Goal: Task Accomplishment & Management: Manage account settings

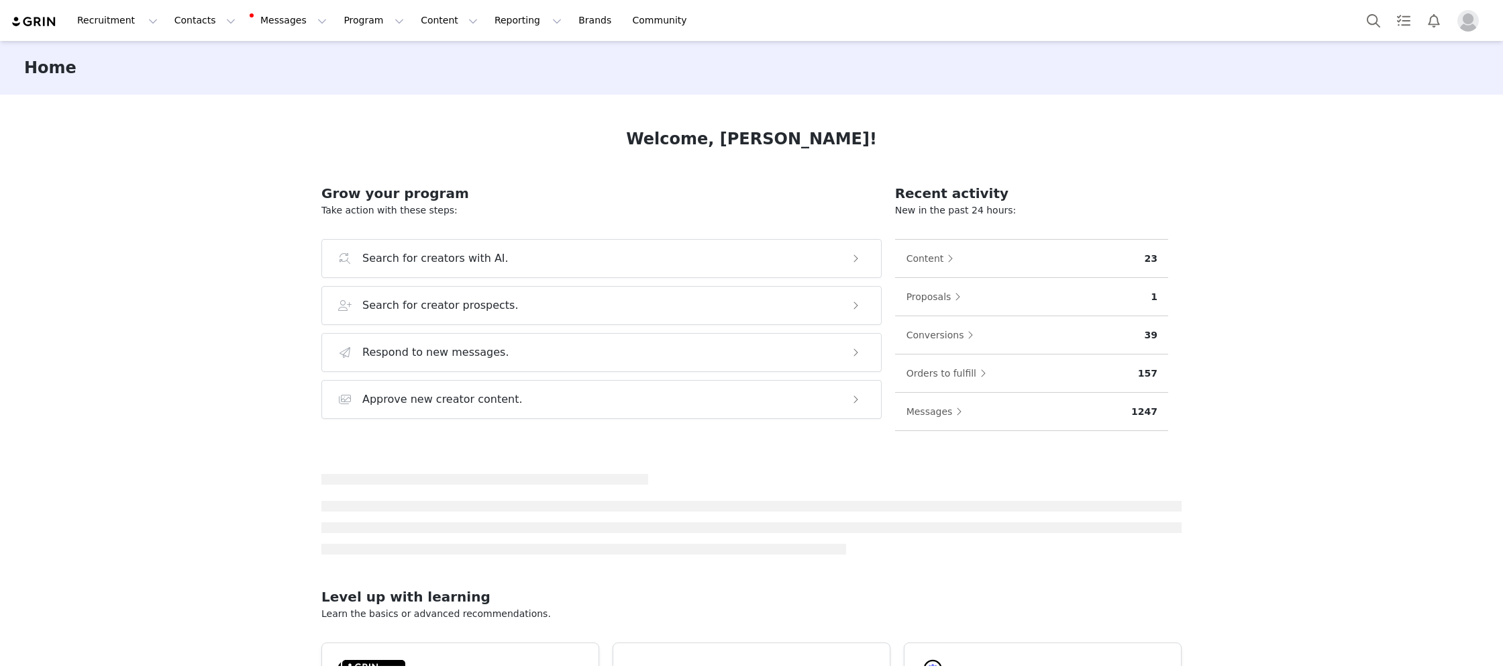
click at [1470, 32] on div at bounding box center [1426, 20] width 134 height 30
click at [1467, 21] on img "Profile" at bounding box center [1467, 20] width 21 height 21
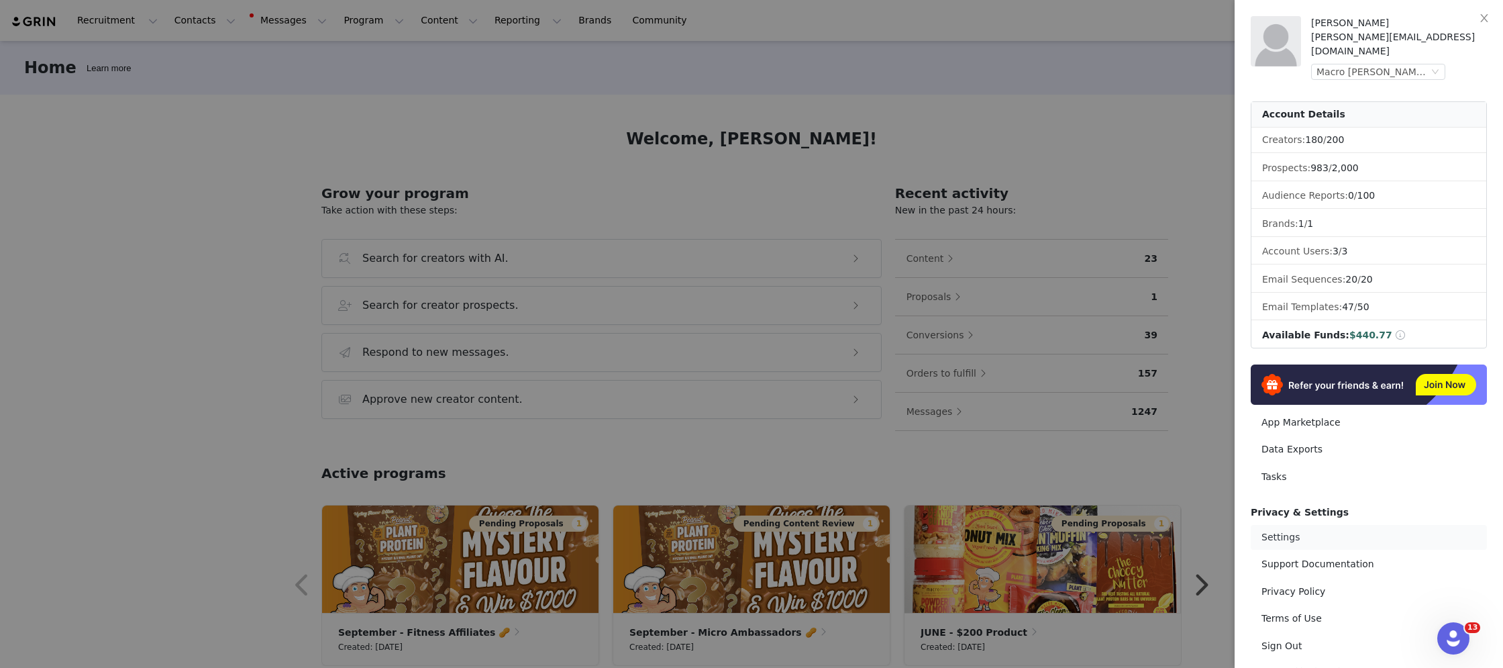
click at [1299, 525] on link "Settings" at bounding box center [1369, 537] width 236 height 25
select select "[GEOGRAPHIC_DATA]/[GEOGRAPHIC_DATA]"
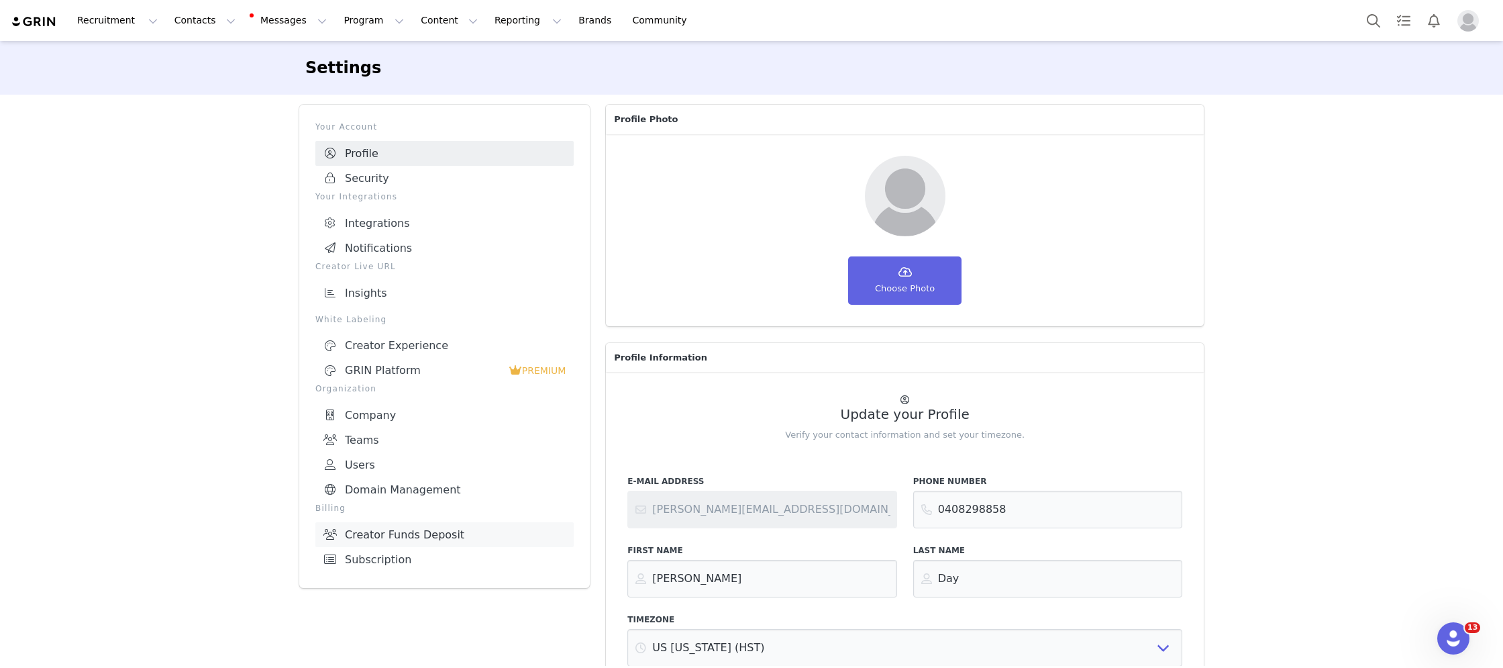
click at [435, 522] on link "Creator Funds Deposit" at bounding box center [444, 534] width 258 height 25
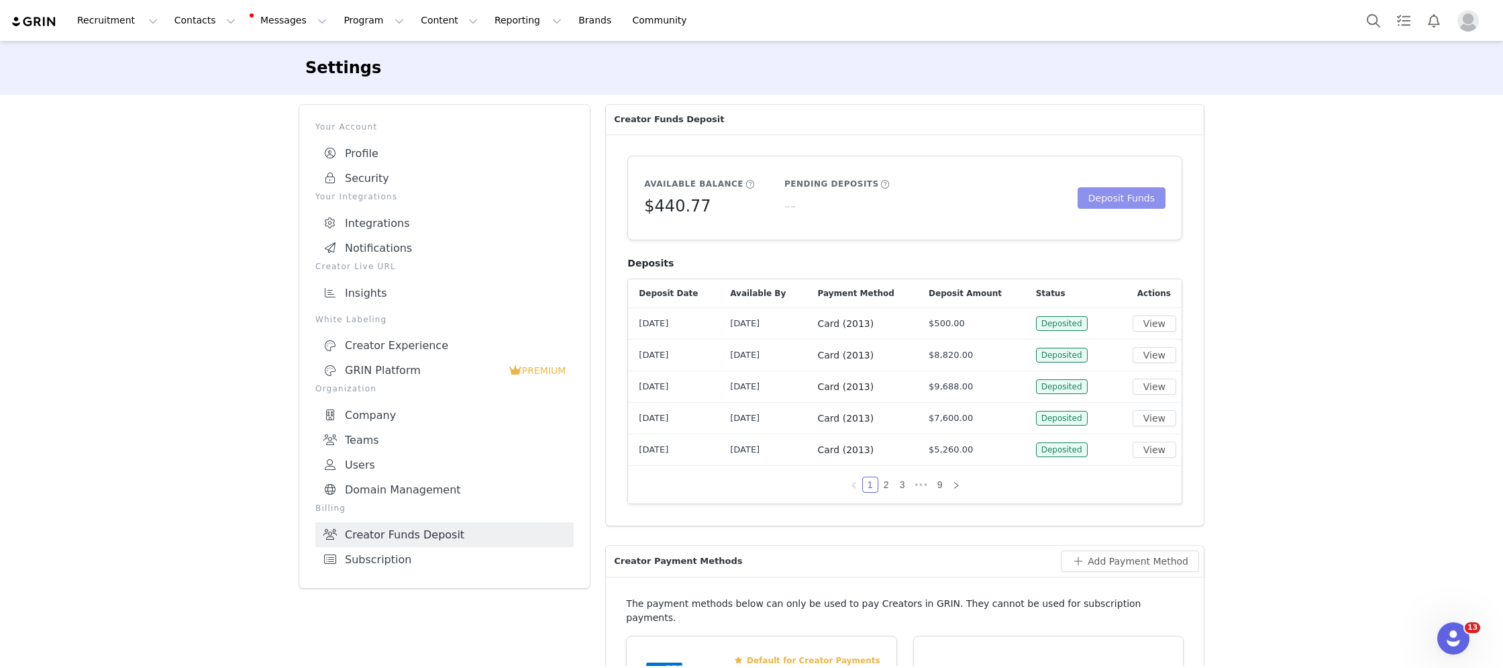
click at [1121, 187] on button "Deposit Funds" at bounding box center [1122, 197] width 88 height 21
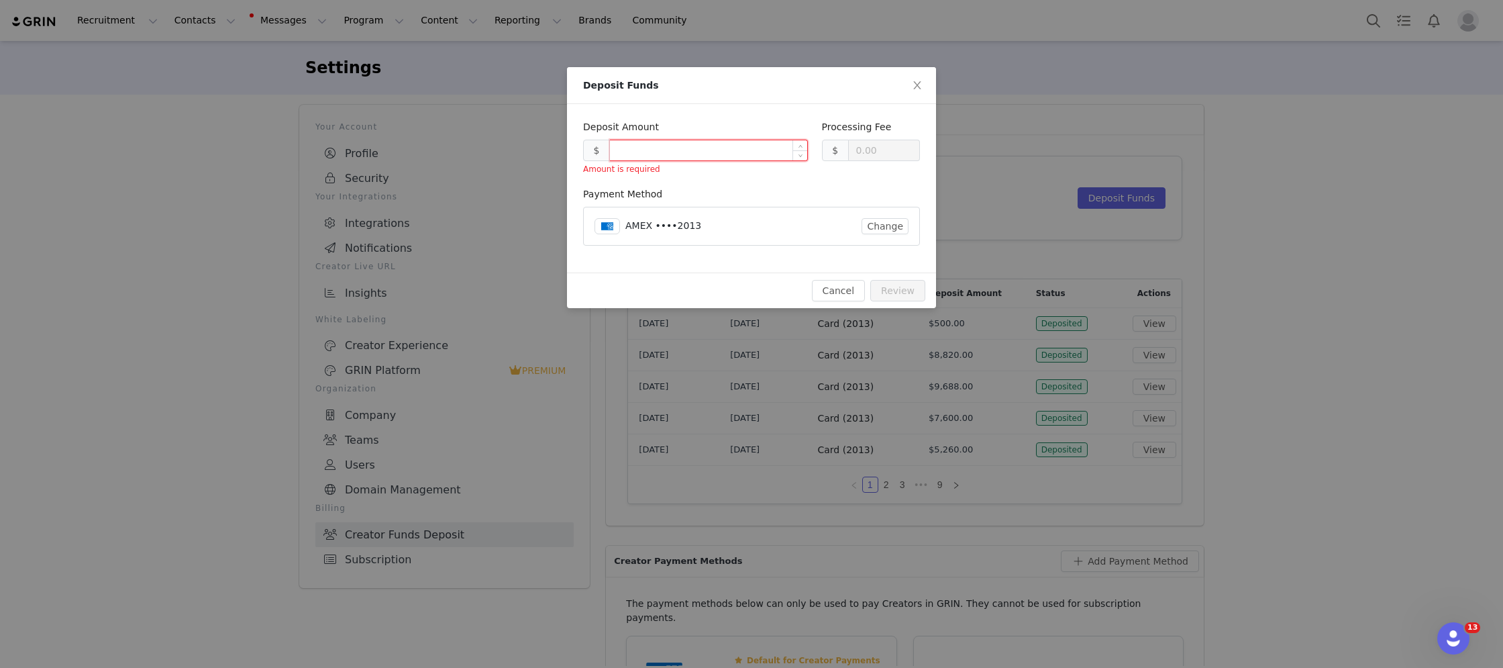
type input "0.30"
click at [778, 152] on input at bounding box center [708, 150] width 197 height 20
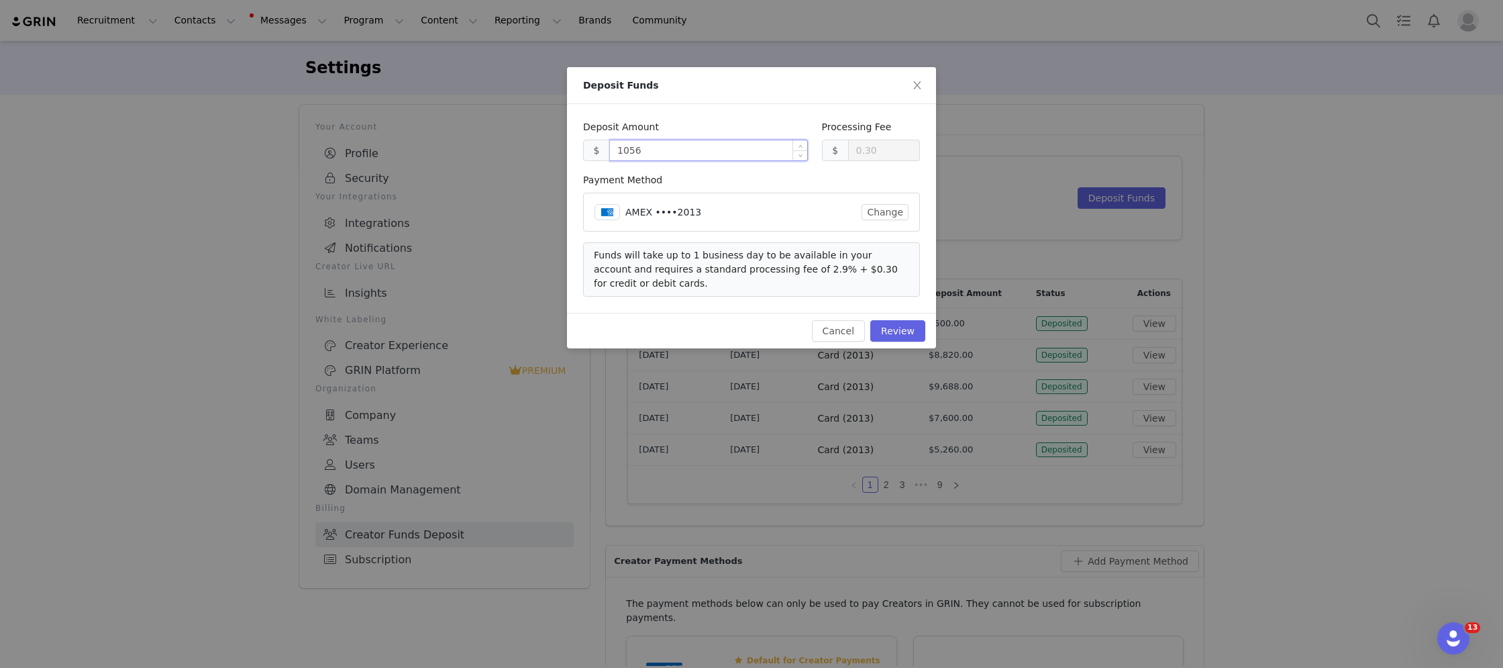
type input "10563"
type input "306.63"
type input "10563.00"
click at [902, 335] on button "Review" at bounding box center [897, 330] width 55 height 21
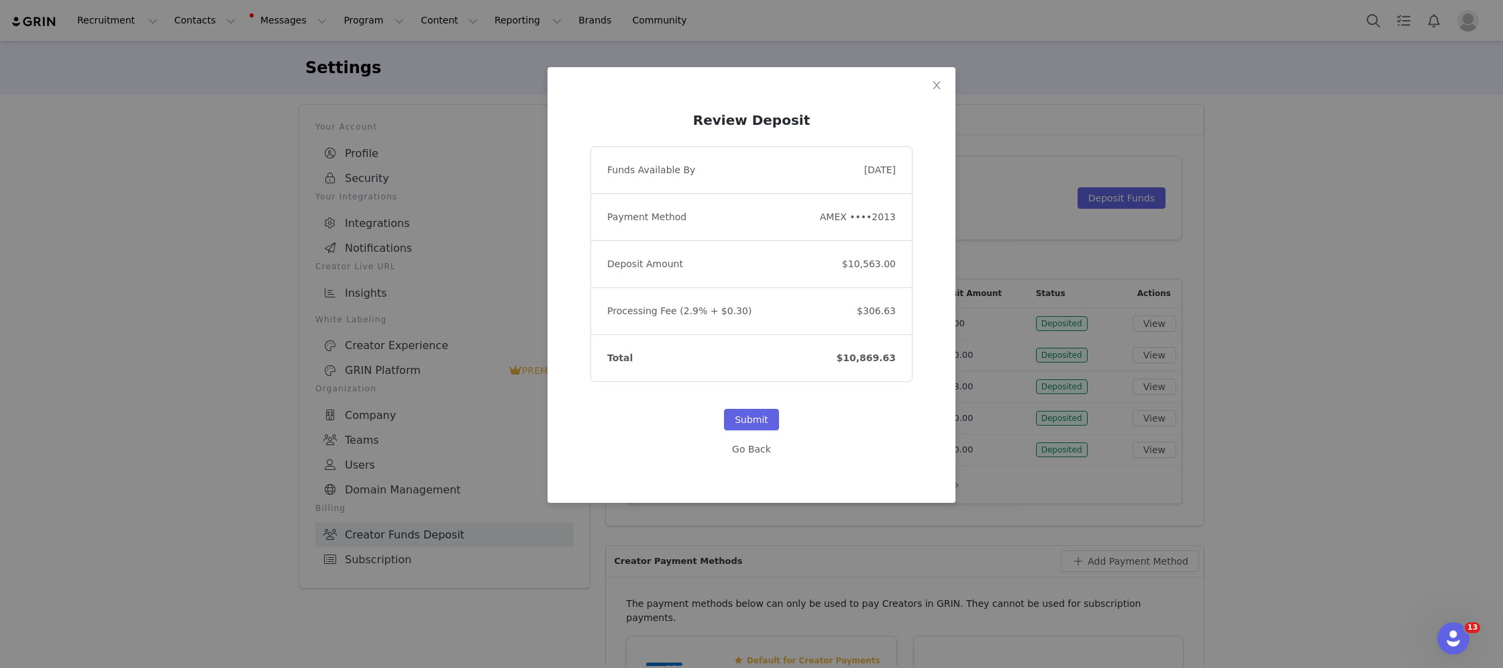
click at [766, 407] on div "Submit" at bounding box center [751, 410] width 322 height 56
click at [764, 409] on button "Submit" at bounding box center [751, 419] width 55 height 21
